Goal: Task Accomplishment & Management: Manage account settings

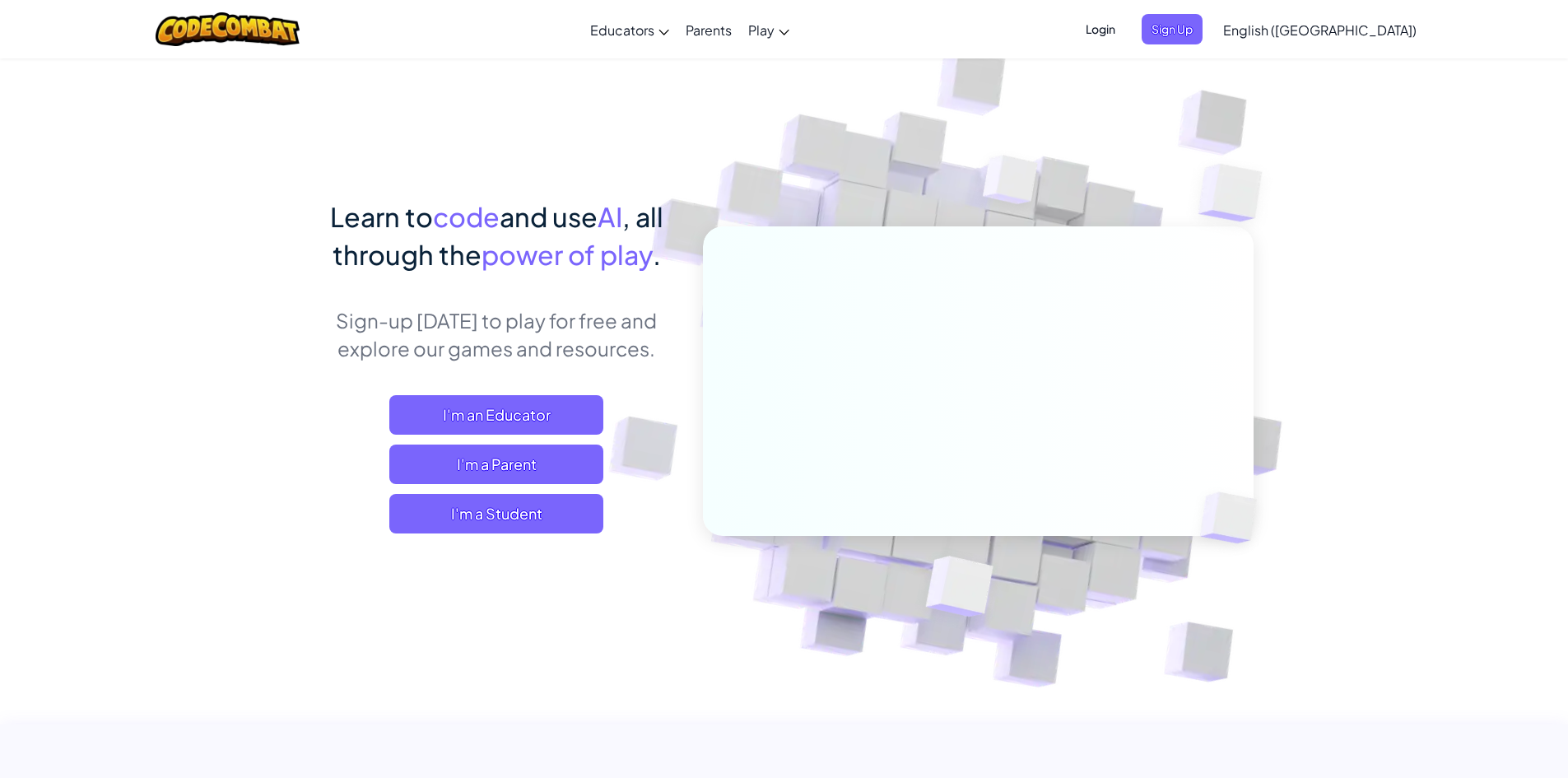
click at [1125, 21] on span "Login" at bounding box center [1100, 29] width 49 height 30
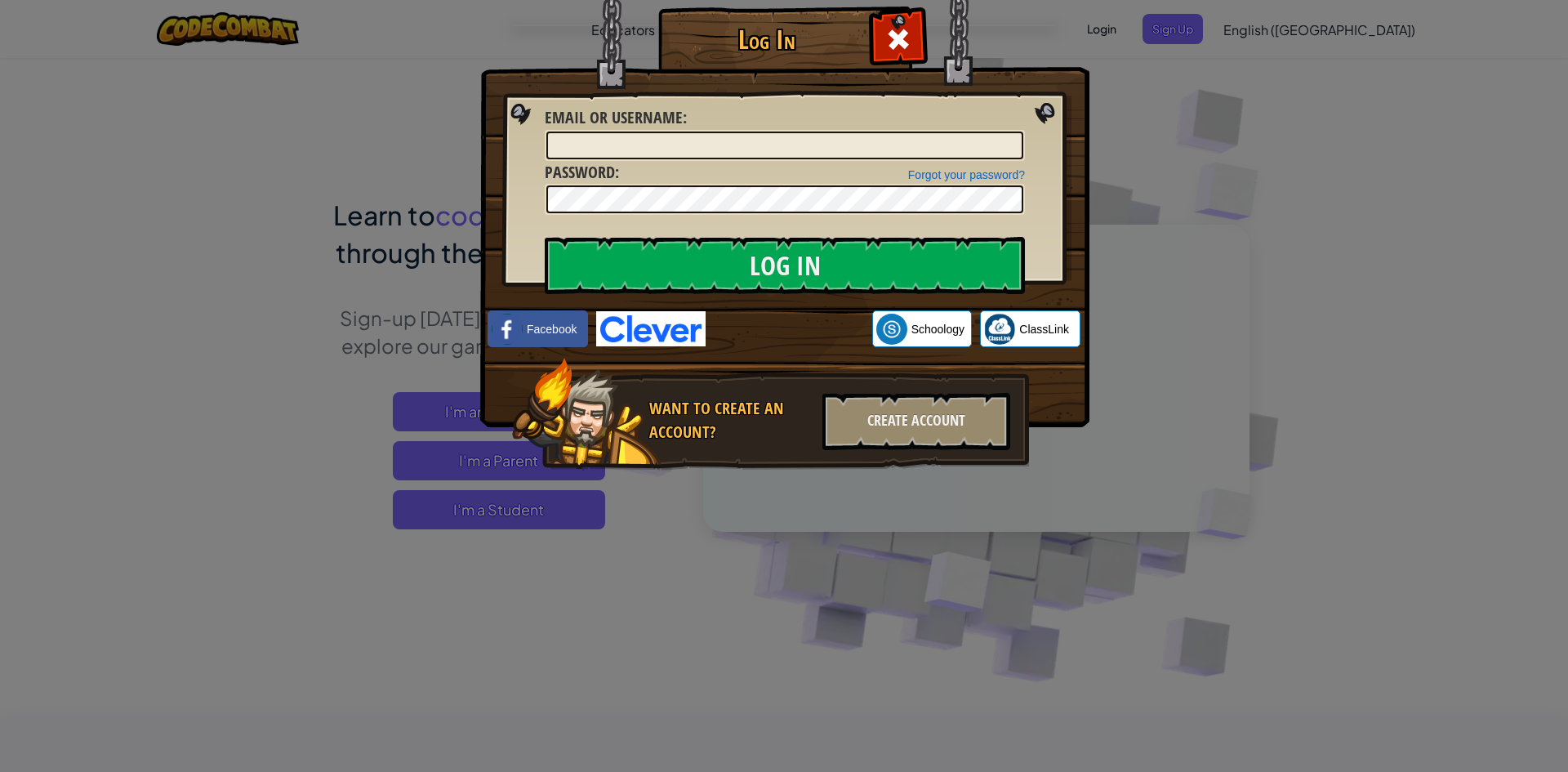
click at [645, 320] on img at bounding box center [651, 329] width 109 height 35
click at [689, 260] on input "Log In" at bounding box center [784, 265] width 480 height 58
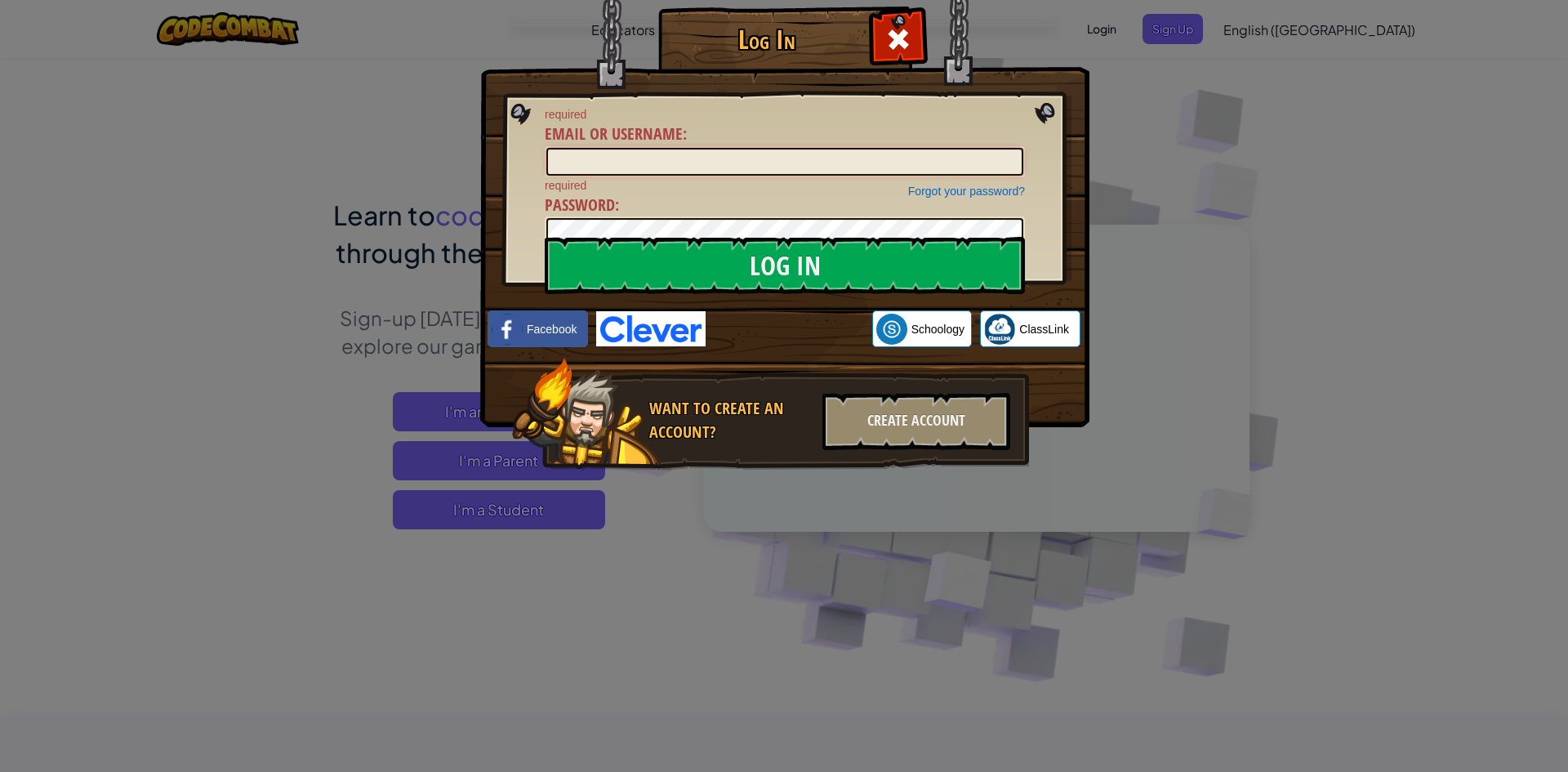
click at [665, 168] on input "Email or Username :" at bounding box center [785, 161] width 477 height 27
click at [885, 27] on span at bounding box center [898, 39] width 26 height 26
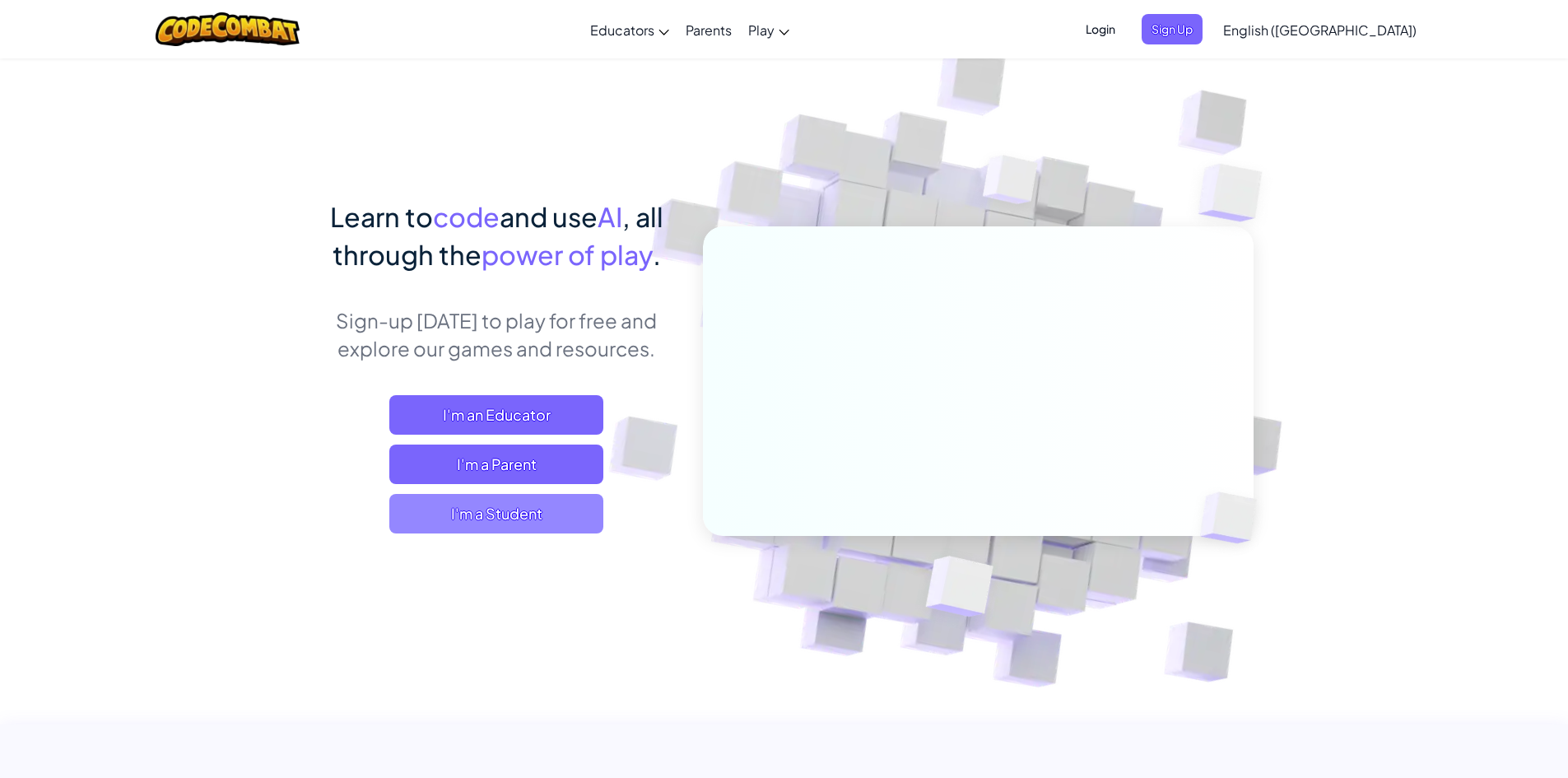
click at [543, 499] on span "I'm a Student" at bounding box center [496, 514] width 214 height 40
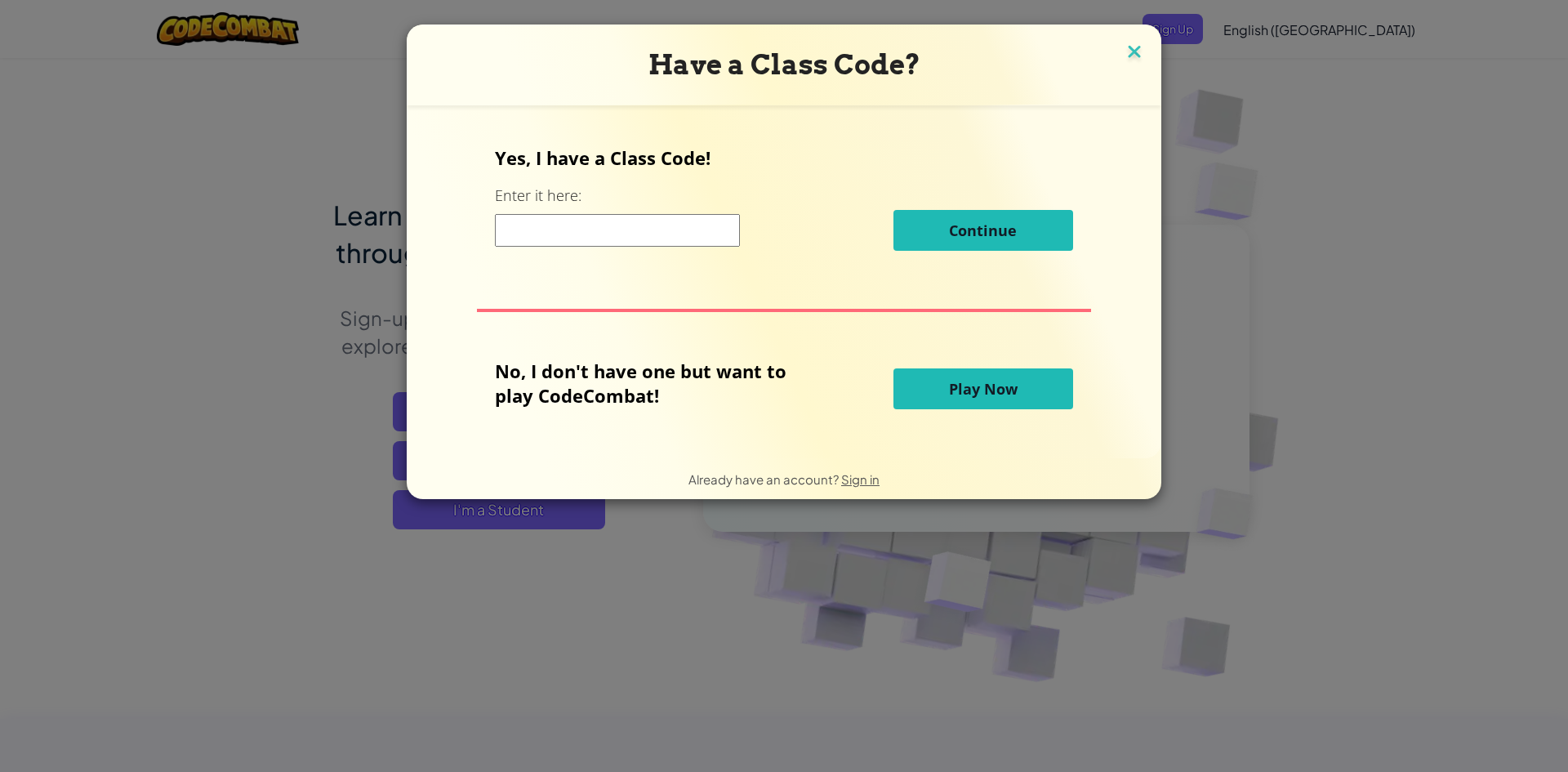
click at [1125, 58] on img at bounding box center [1134, 53] width 21 height 25
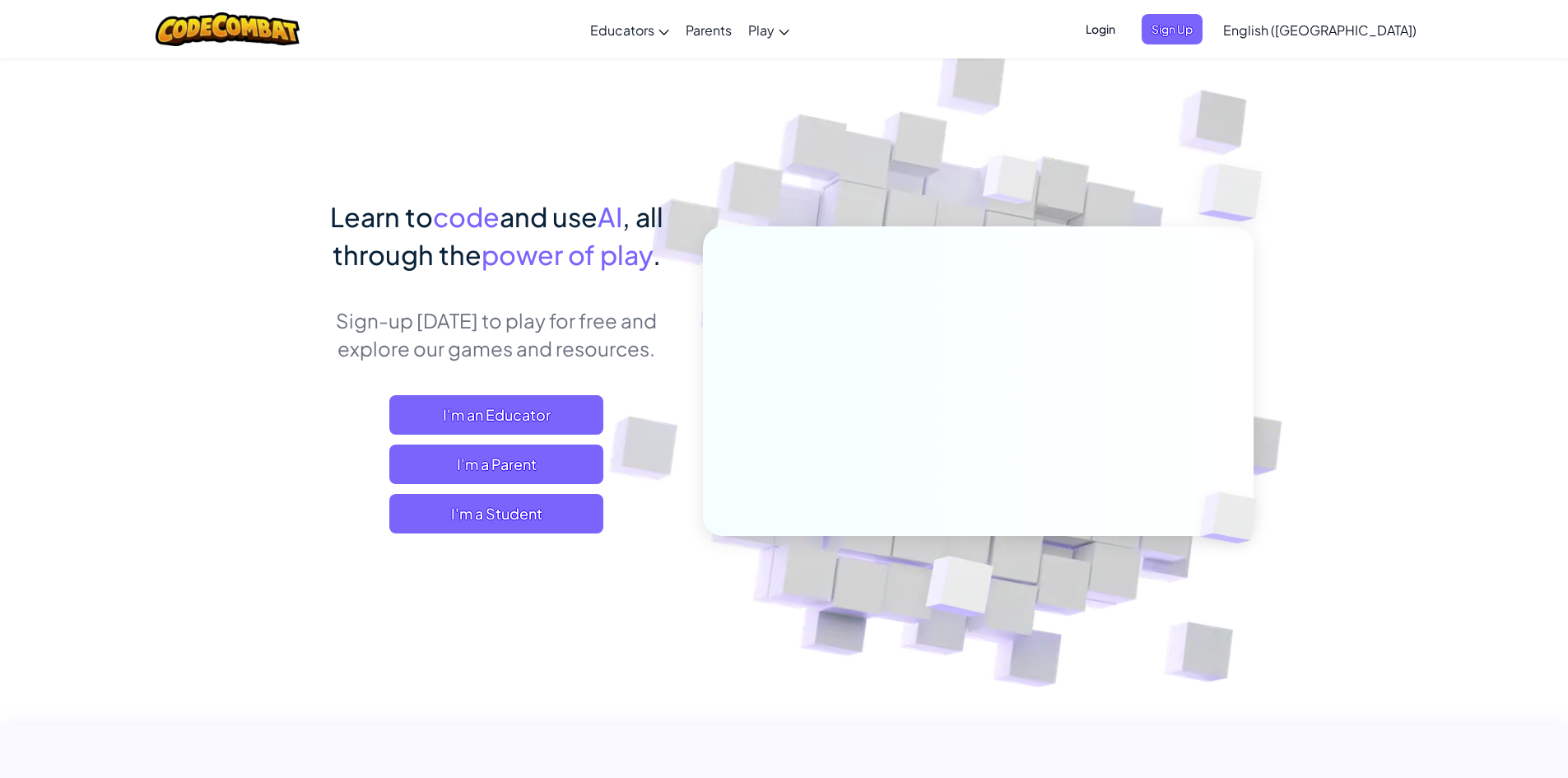
click at [1125, 24] on span "Login" at bounding box center [1100, 29] width 49 height 30
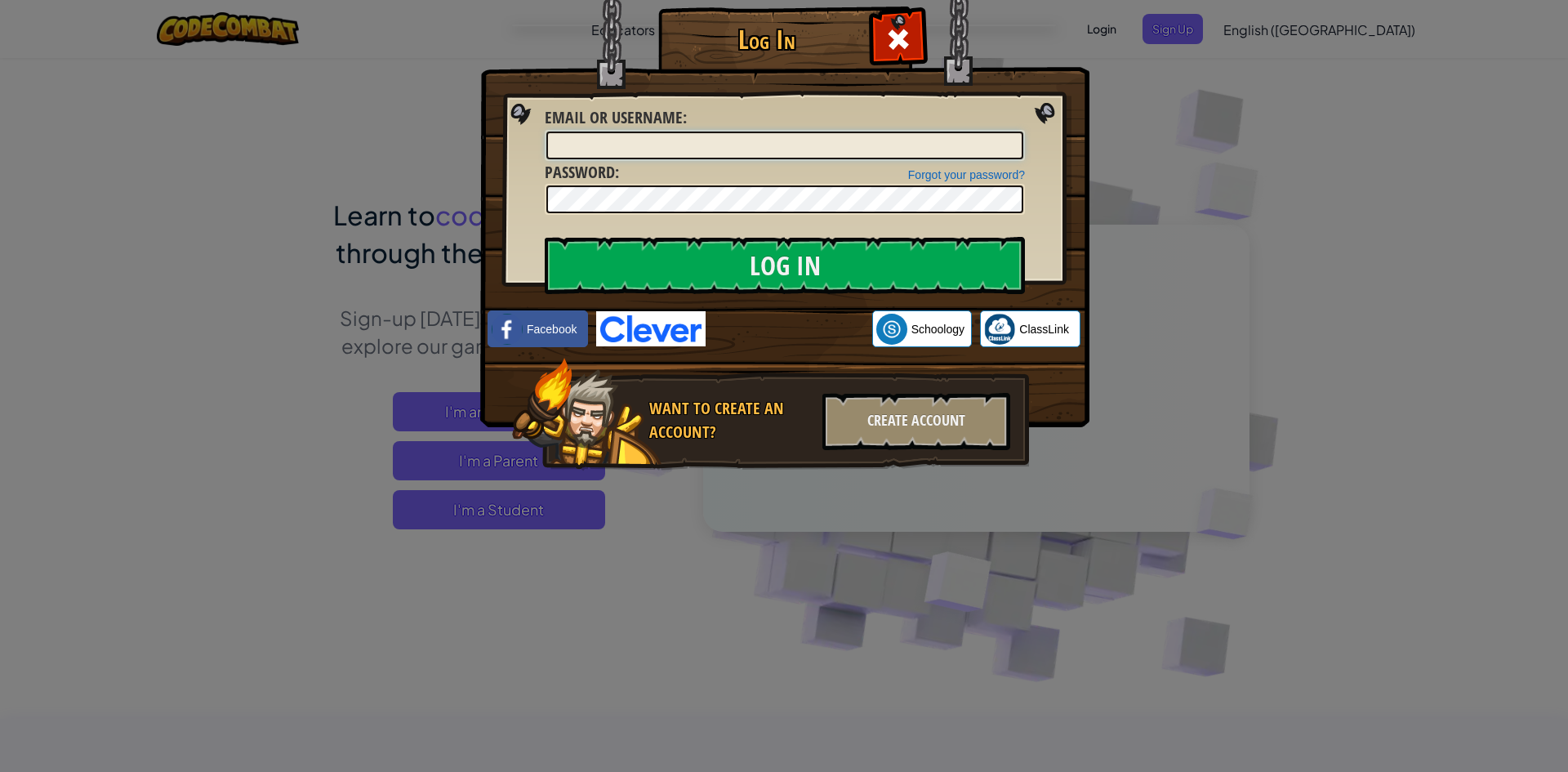
click at [963, 148] on input "Email or Username :" at bounding box center [785, 145] width 477 height 27
type input "g"
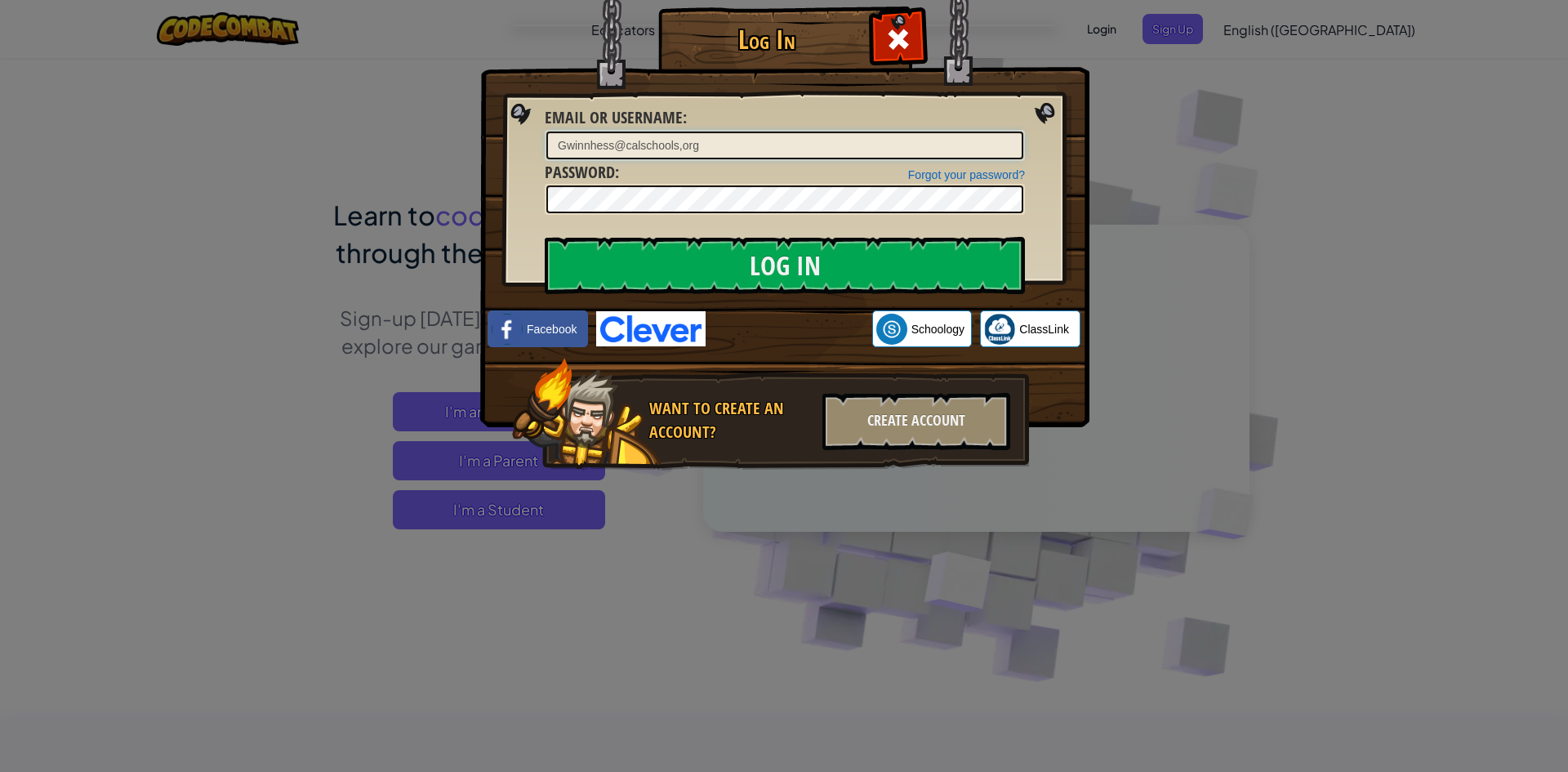
click at [660, 143] on input "Gwinnhess@calschools,org" at bounding box center [785, 145] width 477 height 27
click at [681, 148] on input "Gwinnhess@calschools,org" at bounding box center [785, 145] width 477 height 27
click at [681, 149] on input "Gwinnhess@calschools,org" at bounding box center [785, 145] width 477 height 27
type input "[EMAIL_ADDRESS][DOMAIN_NAME]"
click at [827, 277] on input "Log In" at bounding box center [784, 265] width 480 height 58
